Goal: Task Accomplishment & Management: Manage account settings

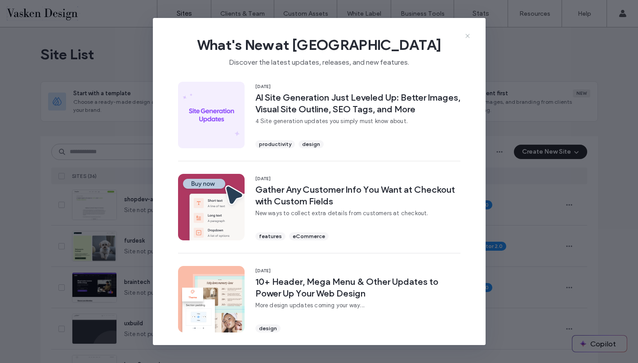
click at [466, 35] on icon at bounding box center [467, 35] width 7 height 7
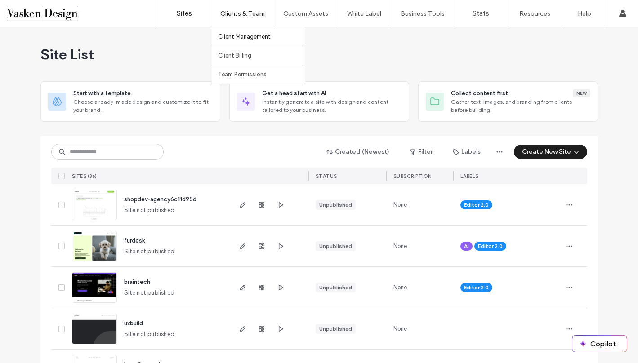
click at [234, 34] on label "Client Management" at bounding box center [244, 36] width 53 height 7
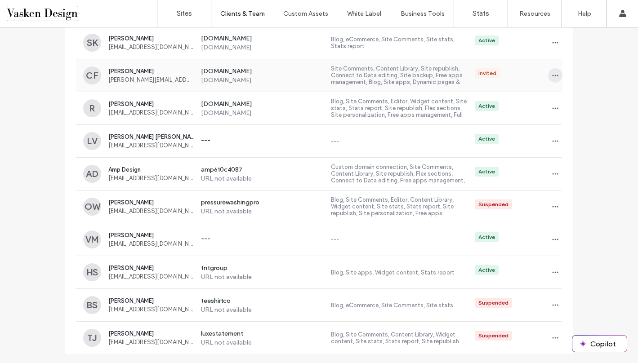
click at [551, 78] on icon "button" at bounding box center [554, 75] width 7 height 7
click at [581, 113] on span "Manage Access" at bounding box center [585, 115] width 44 height 9
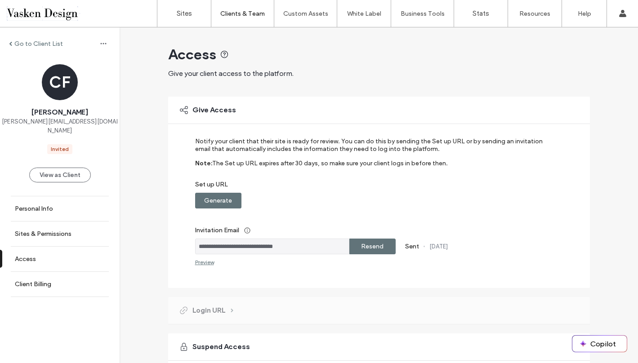
click at [226, 202] on label "Generate" at bounding box center [218, 200] width 28 height 17
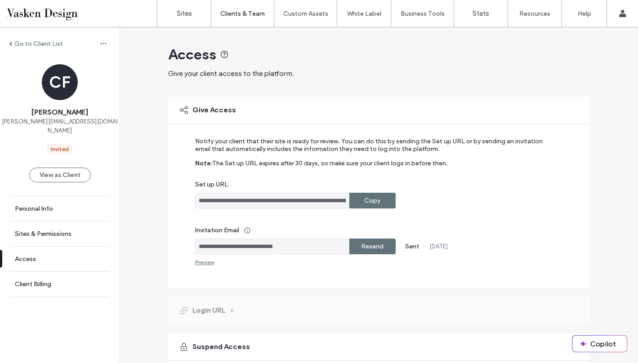
click at [360, 197] on div "Copy" at bounding box center [372, 201] width 46 height 16
click at [372, 204] on label "Copy" at bounding box center [372, 200] width 16 height 17
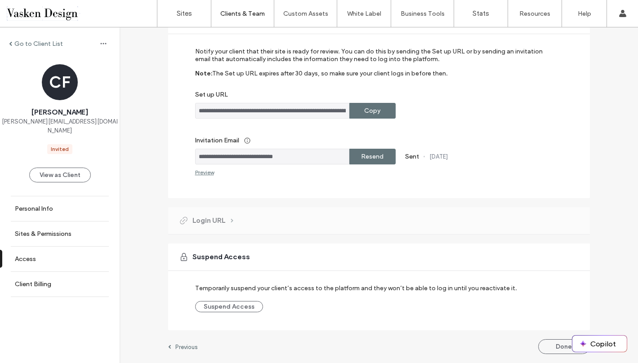
click at [365, 112] on label "Copy" at bounding box center [372, 110] width 16 height 17
